Goal: Task Accomplishment & Management: Complete application form

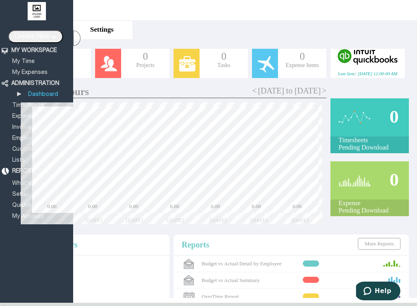
click at [142, 27] on div "Home Timesheets Utilization Budgets Settings" at bounding box center [213, 30] width 409 height 20
click at [21, 61] on link "My Time" at bounding box center [23, 61] width 25 height 5
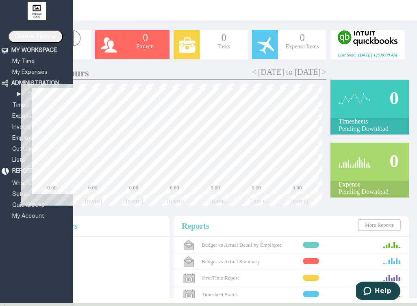
scroll to position [7, 0]
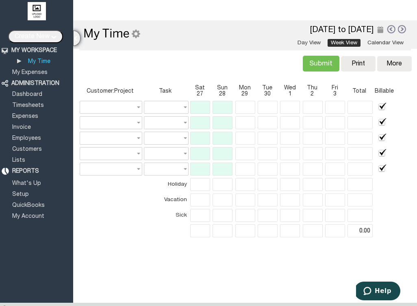
click at [79, 39] on div at bounding box center [76, 38] width 7 height 15
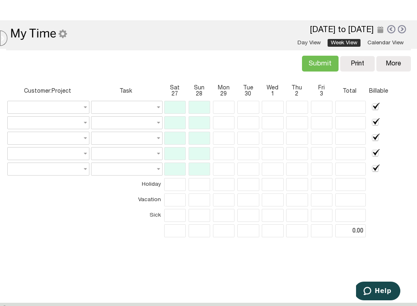
click at [349, 43] on link "Week View" at bounding box center [344, 43] width 33 height 8
click at [371, 41] on link "Calendar View" at bounding box center [385, 43] width 43 height 8
click at [391, 30] on link at bounding box center [391, 28] width 9 height 9
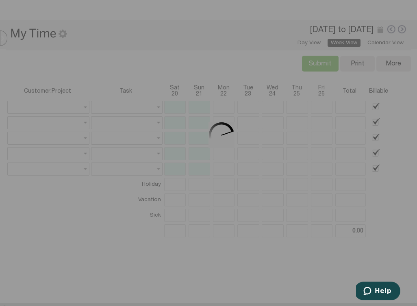
scroll to position [21, 0]
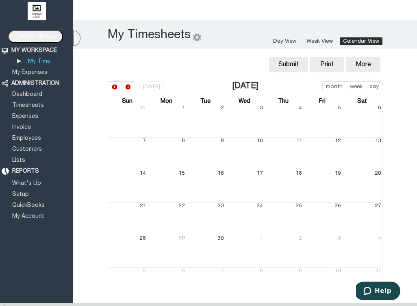
scroll to position [5, 0]
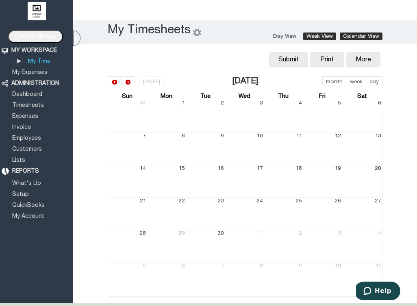
click at [306, 39] on link "Week View" at bounding box center [319, 37] width 33 height 8
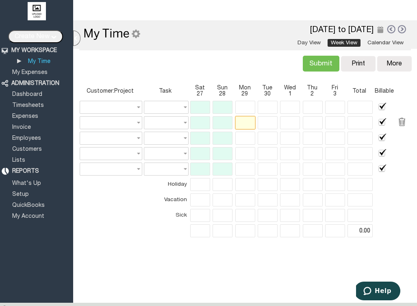
click at [244, 124] on input "text" at bounding box center [246, 122] width 20 height 13
click at [205, 72] on div "Submit Verify Conflict Copy Print Delete More Copy Previous Delete Reports Impo…" at bounding box center [244, 63] width 337 height 28
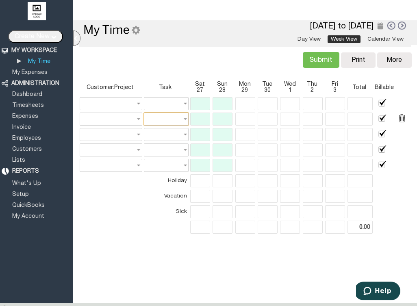
scroll to position [6, 0]
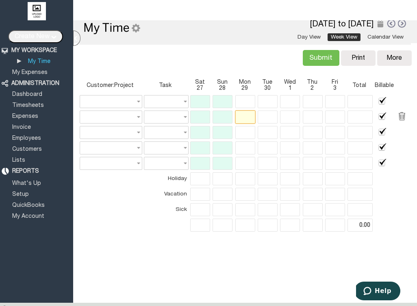
click at [242, 116] on input "text" at bounding box center [246, 117] width 20 height 13
type input "i"
type input "Mon Sep 29 2025"
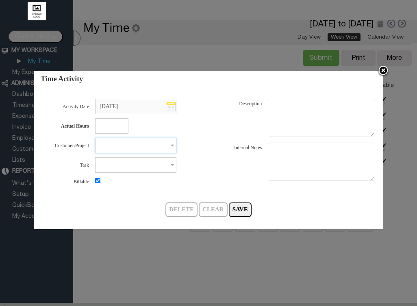
click at [122, 146] on input "text" at bounding box center [135, 145] width 81 height 15
click at [221, 119] on div "Description" at bounding box center [297, 119] width 160 height 44
click at [107, 129] on input "text" at bounding box center [111, 125] width 33 height 15
type input "7"
click at [102, 171] on input "text" at bounding box center [135, 164] width 81 height 15
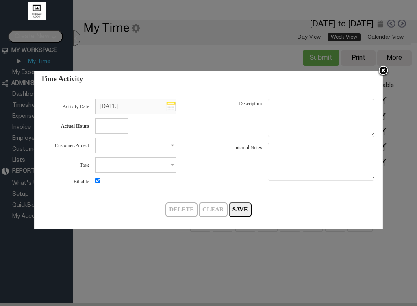
click at [214, 154] on div "Customer:Project 1 result is available, use up and down arrow keys to navigate." at bounding box center [129, 146] width 170 height 20
click at [308, 149] on textarea at bounding box center [321, 162] width 107 height 38
click at [309, 105] on textarea at bounding box center [321, 118] width 107 height 38
click at [127, 132] on input "text" at bounding box center [111, 125] width 33 height 15
click at [114, 125] on input "text" at bounding box center [111, 125] width 33 height 15
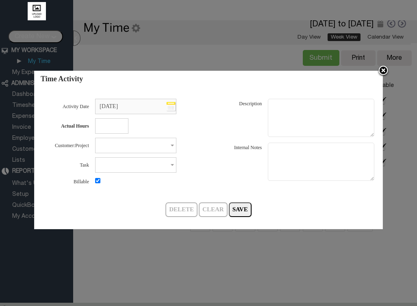
click at [380, 68] on img at bounding box center [383, 71] width 12 height 12
click at [384, 69] on div "Submit Verify Conflict Copy Print Delete More Copy Previous Delete Reports Impo…" at bounding box center [244, 57] width 337 height 28
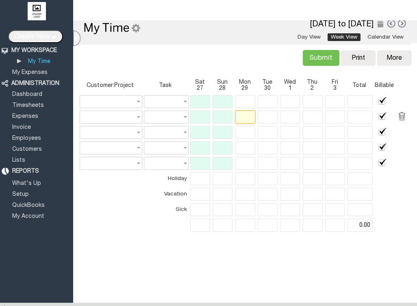
click at [248, 113] on input "text" at bounding box center [246, 117] width 20 height 13
type input "7"
click at [268, 121] on input "text" at bounding box center [268, 117] width 20 height 13
click at [243, 119] on input "text" at bounding box center [246, 117] width 20 height 13
click at [134, 104] on input "text" at bounding box center [111, 101] width 62 height 13
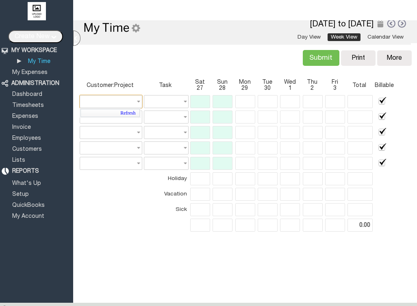
click at [131, 111] on link "Refresh" at bounding box center [110, 113] width 59 height 8
click at [129, 100] on input "text" at bounding box center [111, 101] width 62 height 13
click at [171, 97] on input "text" at bounding box center [166, 101] width 45 height 13
type input "None"
click at [116, 101] on input "text" at bounding box center [111, 101] width 62 height 13
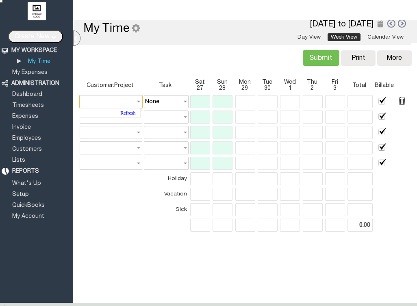
type input "A"
click at [223, 99] on input "text" at bounding box center [223, 101] width 20 height 13
click at [250, 105] on input "text" at bounding box center [246, 101] width 20 height 13
click at [392, 24] on link at bounding box center [391, 23] width 9 height 9
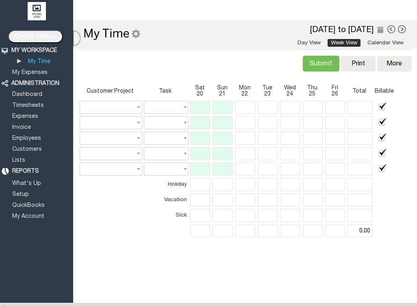
click at [389, 29] on link at bounding box center [391, 28] width 9 height 9
click at [406, 25] on link at bounding box center [402, 29] width 9 height 9
click at [0, 0] on div at bounding box center [0, 0] width 0 height 0
click at [250, 117] on input "text" at bounding box center [246, 122] width 20 height 13
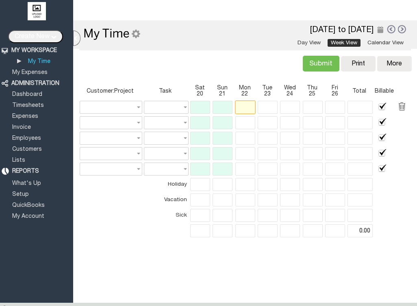
click at [245, 109] on input "text" at bounding box center [246, 107] width 20 height 13
type input "8"
type input "3"
type input "None"
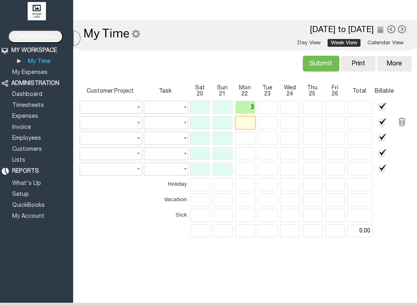
type input "3.00"
click at [250, 123] on input "text" at bounding box center [246, 122] width 20 height 13
type input "3.00"
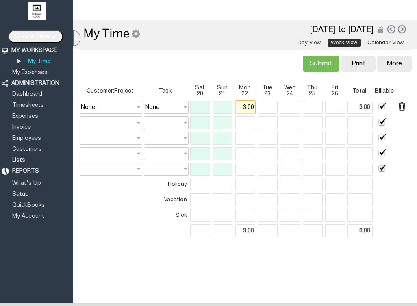
click at [245, 103] on input "3.00" at bounding box center [246, 107] width 20 height 13
click at [248, 104] on input "3.00" at bounding box center [246, 107] width 20 height 13
click at [249, 104] on input "3.00" at bounding box center [246, 107] width 20 height 13
type input "Mon Sep 22 2025"
type input "3.00"
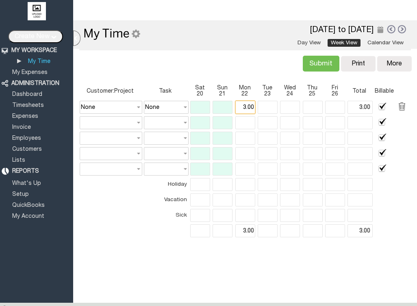
type input "None"
checkbox input "false"
click at [0, 0] on label "Description" at bounding box center [0, 0] width 0 height 0
click at [0, 0] on textarea "Description" at bounding box center [0, 0] width 0 height 0
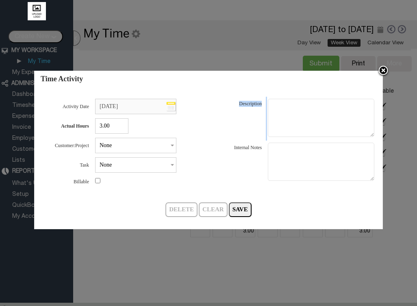
click at [386, 67] on img at bounding box center [383, 71] width 12 height 12
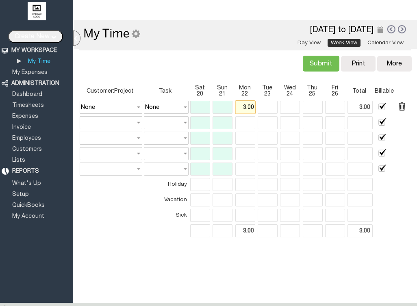
click at [249, 109] on input "3.00" at bounding box center [246, 107] width 20 height 13
click at [244, 108] on input "3.00" at bounding box center [246, 107] width 20 height 13
click at [249, 108] on input "2.00" at bounding box center [246, 107] width 20 height 13
type input "2.50"
click at [244, 118] on input "text" at bounding box center [246, 122] width 20 height 13
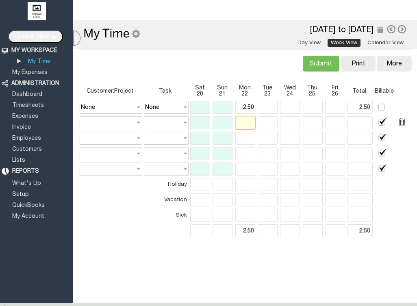
click at [248, 116] on input "text" at bounding box center [246, 122] width 20 height 13
type input "4"
type input "None"
type input "4.00"
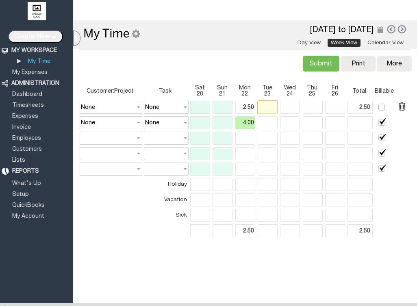
click at [269, 102] on input "text" at bounding box center [268, 107] width 20 height 13
type input "4.00"
type input "6.50"
type input "2.50"
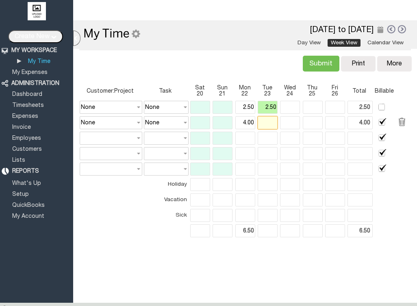
click at [264, 123] on input "text" at bounding box center [268, 122] width 20 height 13
type input "5"
type input "4"
type input "5.00"
type input "9.00"
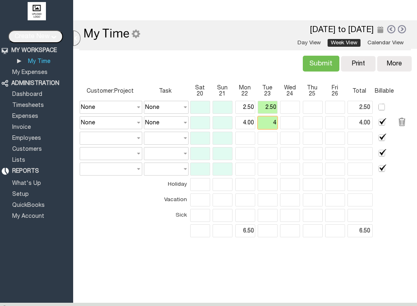
type input "7.50"
type input "14.00"
type input "4.00"
click at [289, 110] on input "text" at bounding box center [290, 107] width 20 height 13
type input "2.5"
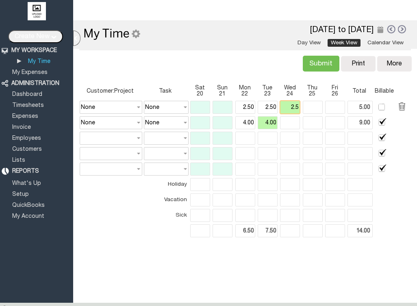
type input "7.50"
type input "8.00"
type input "6.50"
type input "2.50"
type input "15.50"
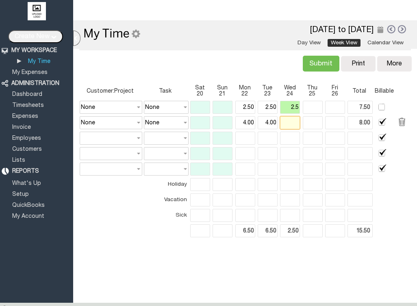
type input "2.50"
click at [290, 123] on input "text" at bounding box center [290, 122] width 20 height 13
type input "4"
type input "12.00"
type input "6.50"
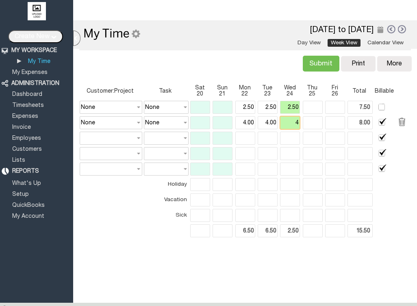
type input "19.50"
type input "4.00"
click at [312, 108] on input "text" at bounding box center [313, 107] width 20 height 13
type input "2.5"
type input "9.50"
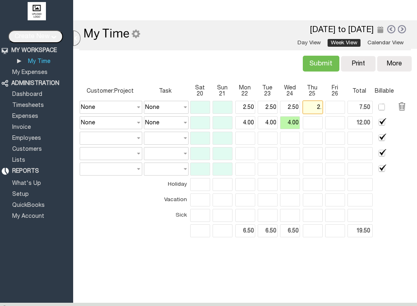
type input "2.00"
type input "21.50"
type input "2.50"
click at [311, 124] on input "text" at bounding box center [313, 122] width 20 height 13
type input "4"
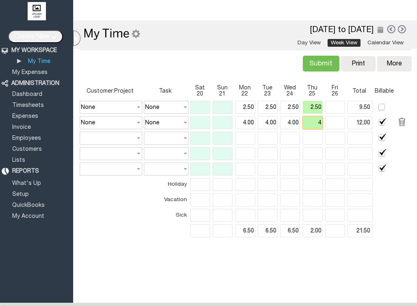
type input "10.00"
type input "16.00"
type input "6.50"
type input "26.00"
type input "4.00"
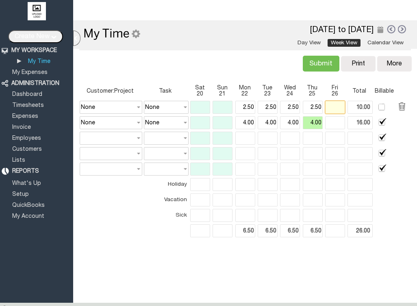
click at [341, 108] on input "text" at bounding box center [335, 107] width 20 height 13
type input "2.5"
type input "12.00"
type input "2.00"
type input "28.00"
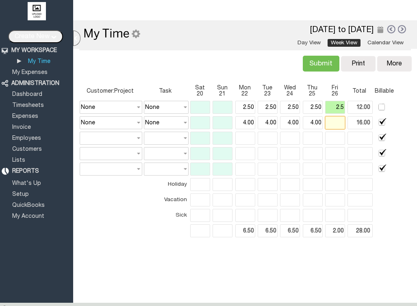
type input "2.50"
click at [340, 120] on input "text" at bounding box center [335, 122] width 20 height 13
type input "4"
click at [325, 145] on table "Customer:Project Task Sat 20 Sun 21 Mon 22 Tue 23 Wed 24 Thu 25 Fri 26 Total Bi…" at bounding box center [244, 160] width 337 height 159
type input "12.50"
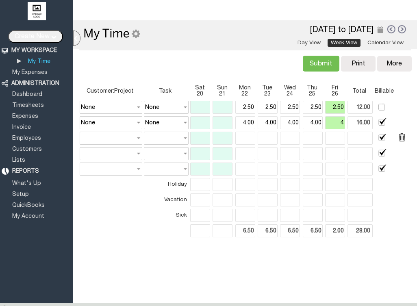
type input "4.00"
type input "20.00"
type input "6.50"
type input "32.50"
click at [76, 37] on div at bounding box center [76, 38] width 7 height 15
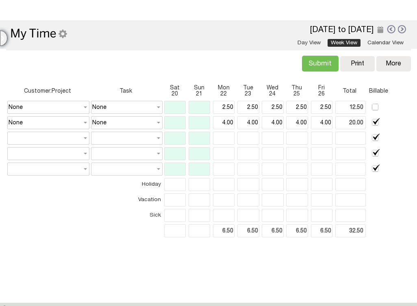
click at [2, 39] on div at bounding box center [3, 38] width 7 height 15
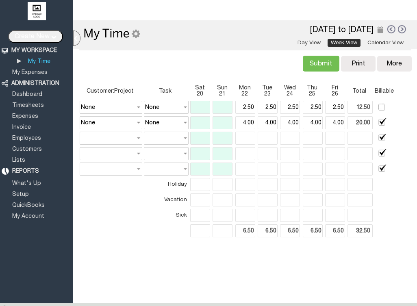
click at [130, 52] on div "Submit Verify Conflict Copy Print Delete More Copy Previous Delete Reports Impo…" at bounding box center [244, 63] width 337 height 28
click at [77, 38] on div at bounding box center [76, 38] width 7 height 15
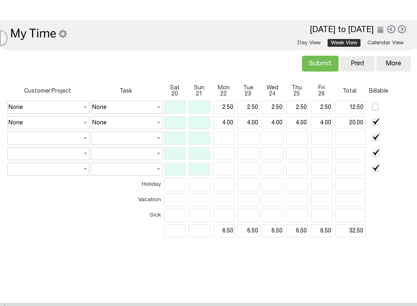
click at [322, 69] on input "Submit" at bounding box center [320, 64] width 37 height 16
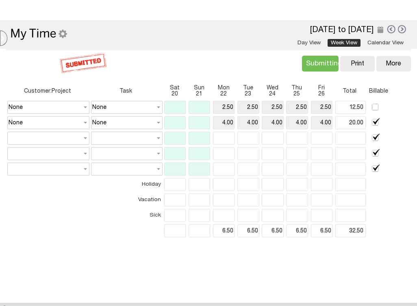
type input "Submit"
